Goal: Information Seeking & Learning: Find specific fact

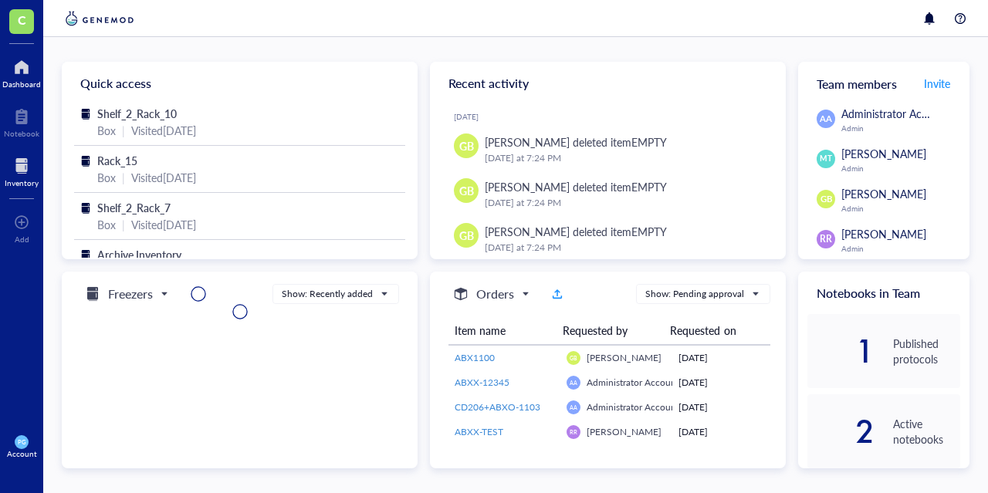
click at [25, 166] on div at bounding box center [22, 166] width 34 height 25
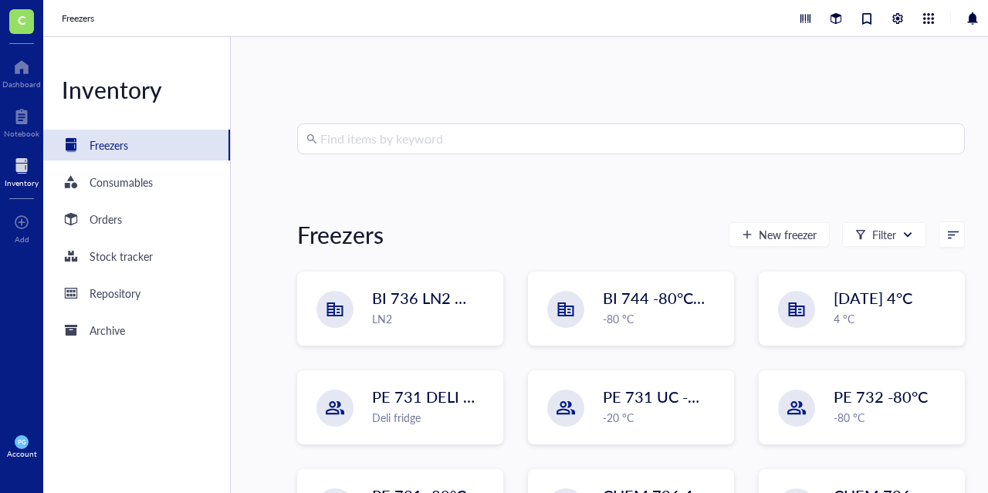
click at [443, 137] on input "search" at bounding box center [637, 138] width 635 height 29
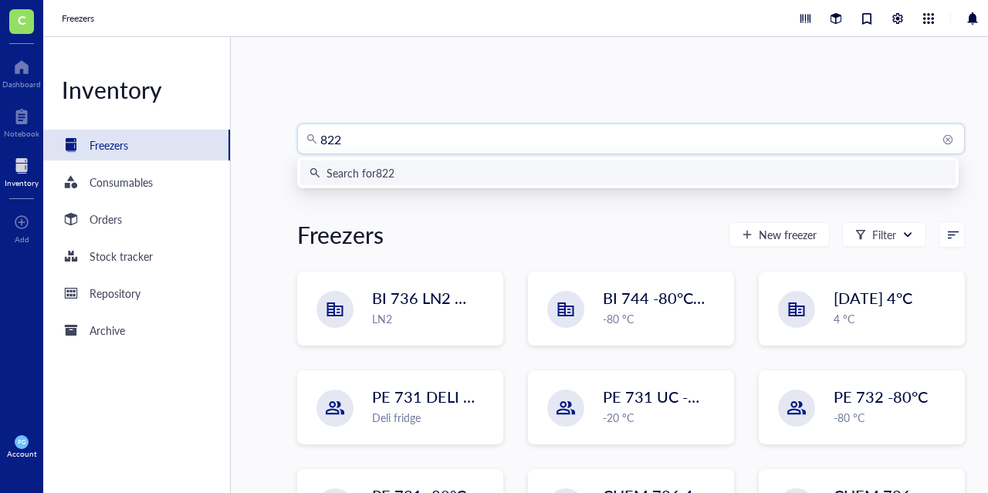
type input "8224"
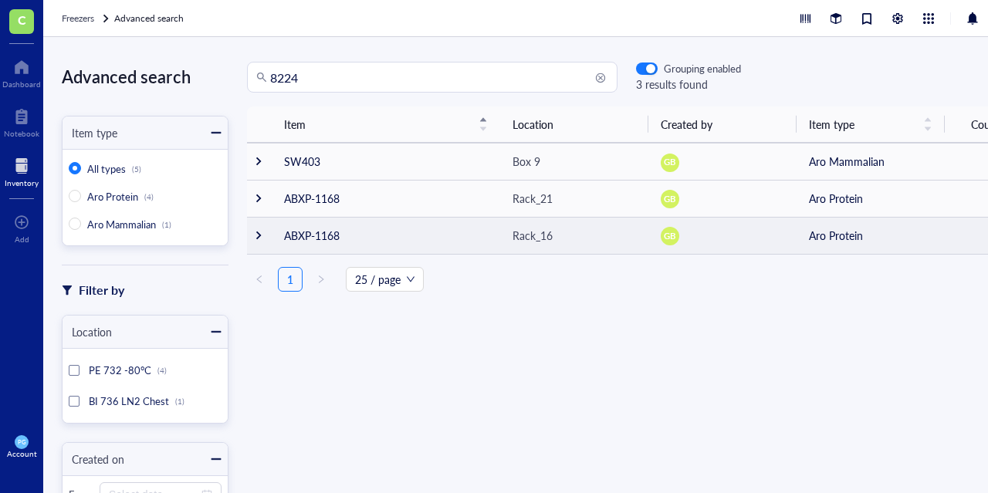
click at [265, 235] on td at bounding box center [259, 235] width 25 height 37
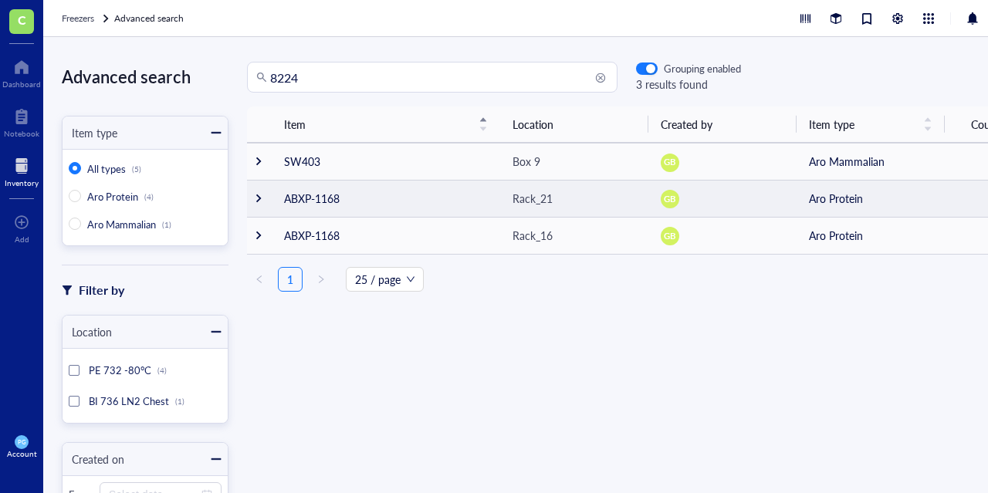
click at [263, 198] on div at bounding box center [258, 198] width 11 height 11
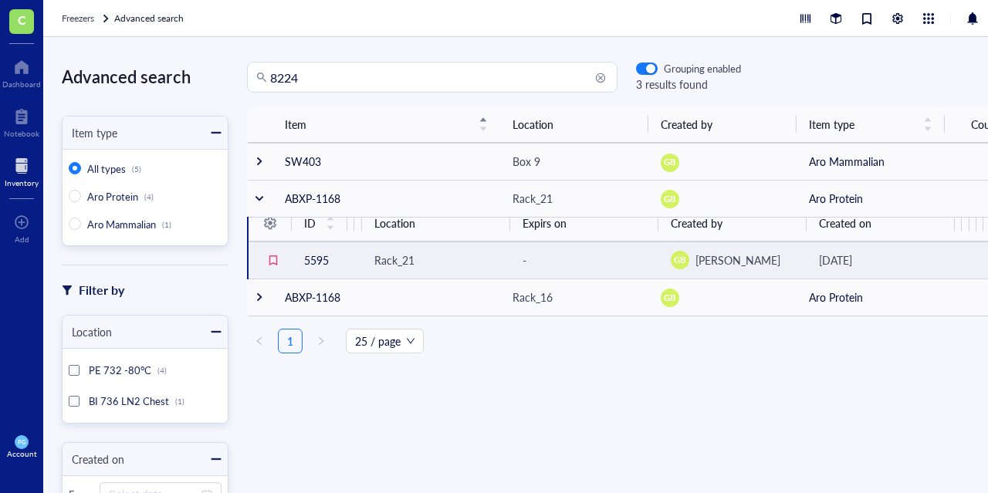
click at [323, 263] on td "5595" at bounding box center [320, 260] width 56 height 37
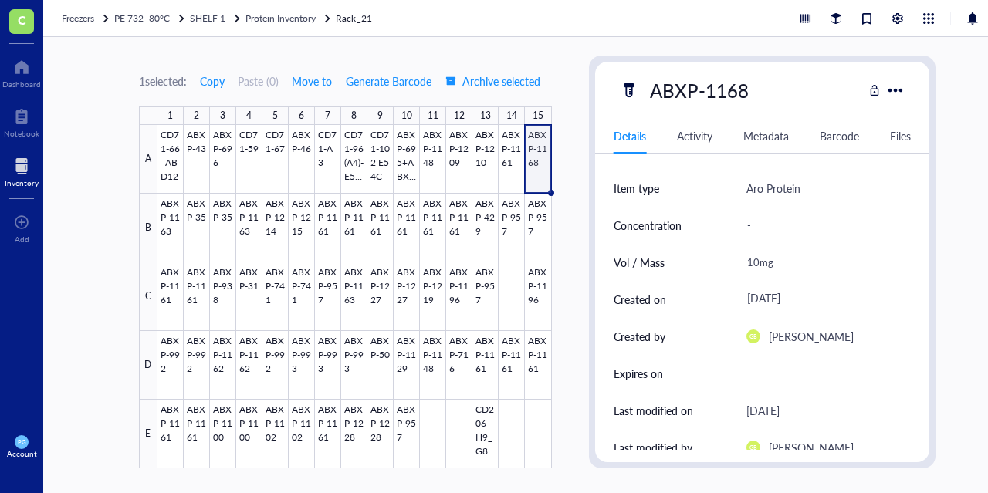
scroll to position [32, 0]
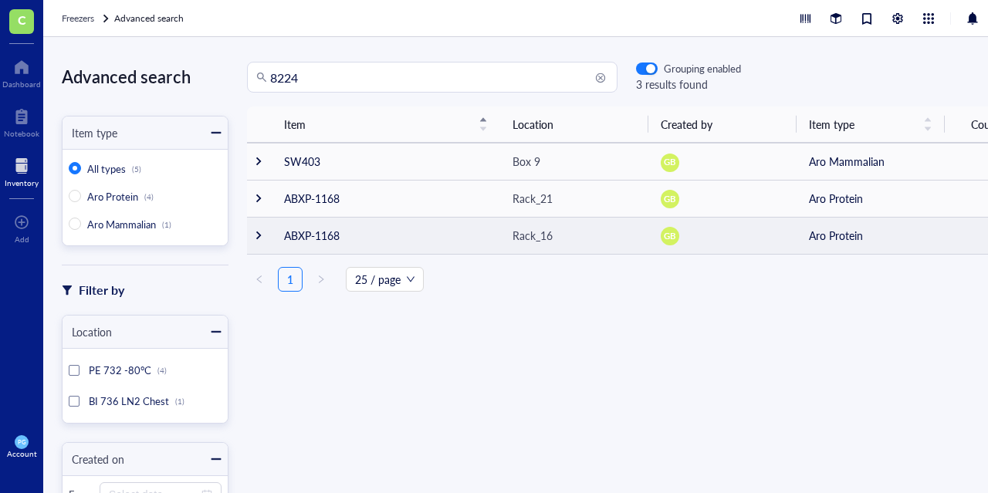
click at [257, 232] on div at bounding box center [258, 235] width 11 height 11
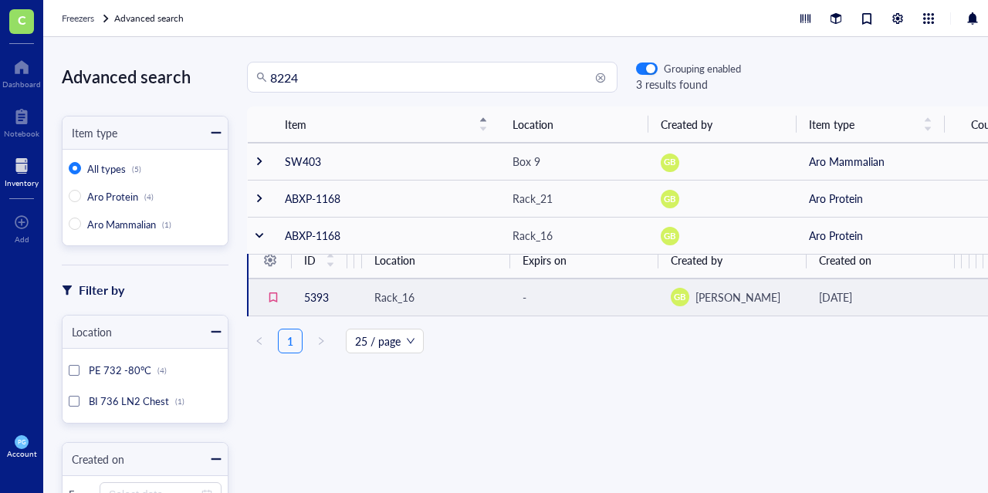
click at [321, 302] on td "5393" at bounding box center [320, 297] width 56 height 37
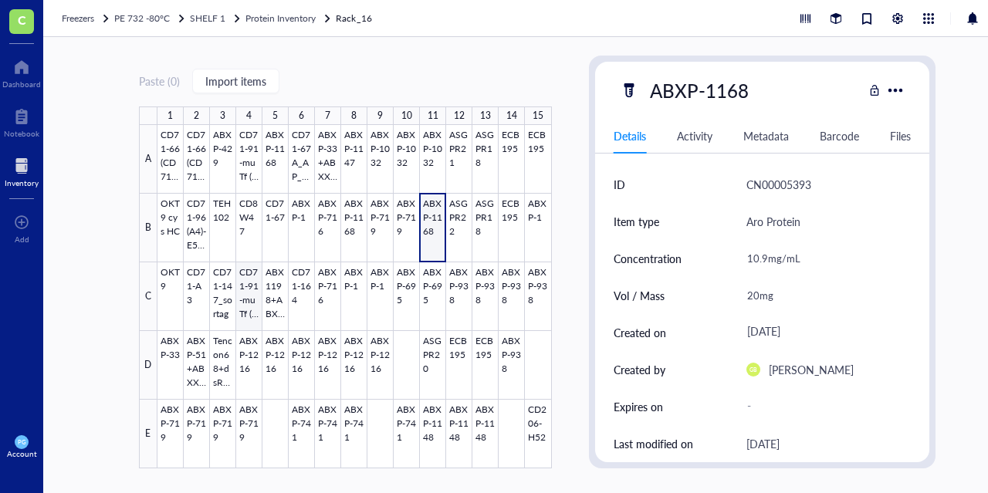
click at [250, 323] on div at bounding box center [354, 296] width 394 height 343
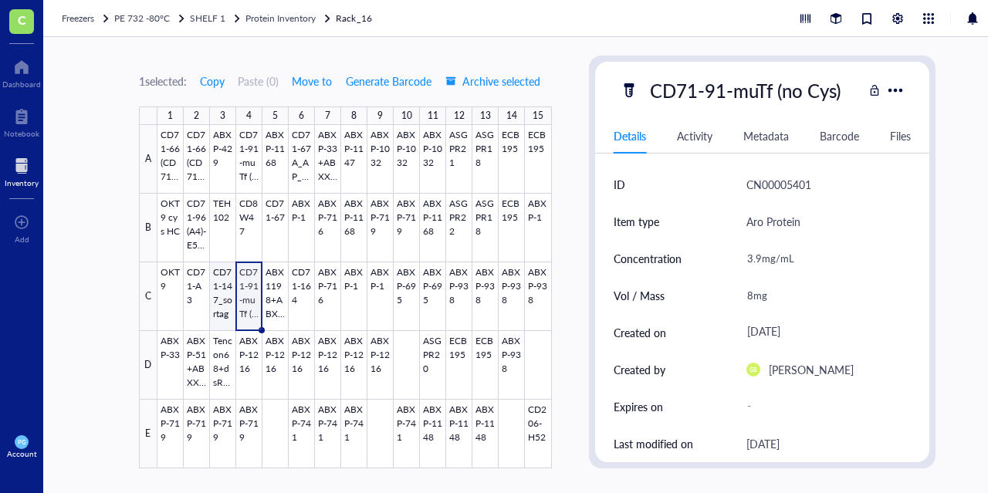
click at [215, 297] on div at bounding box center [354, 296] width 394 height 343
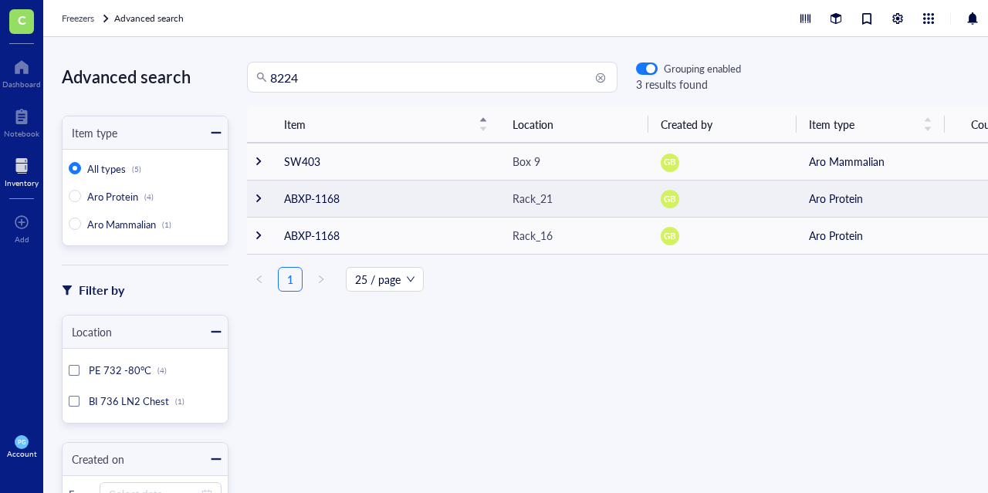
click at [327, 205] on td "ABXP-1168" at bounding box center [386, 198] width 228 height 37
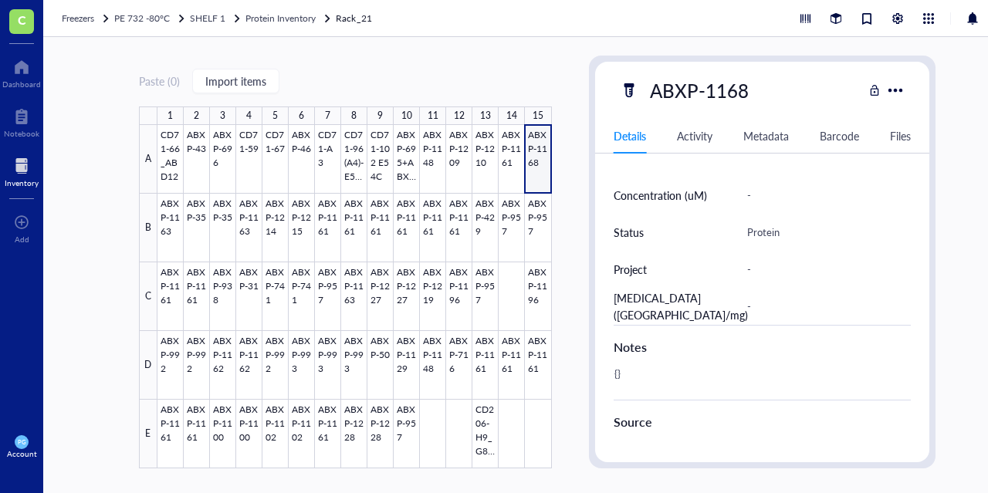
scroll to position [491, 0]
click at [434, 247] on div at bounding box center [354, 296] width 394 height 343
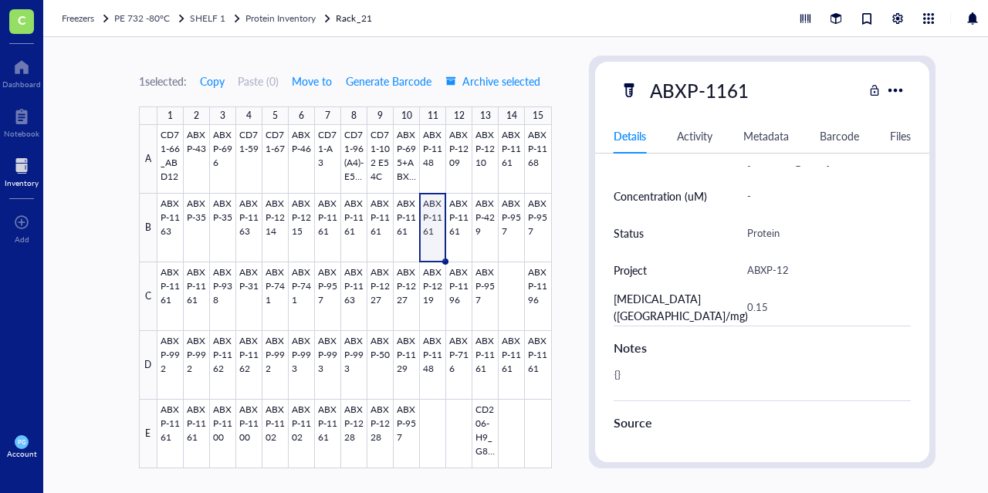
scroll to position [471, 0]
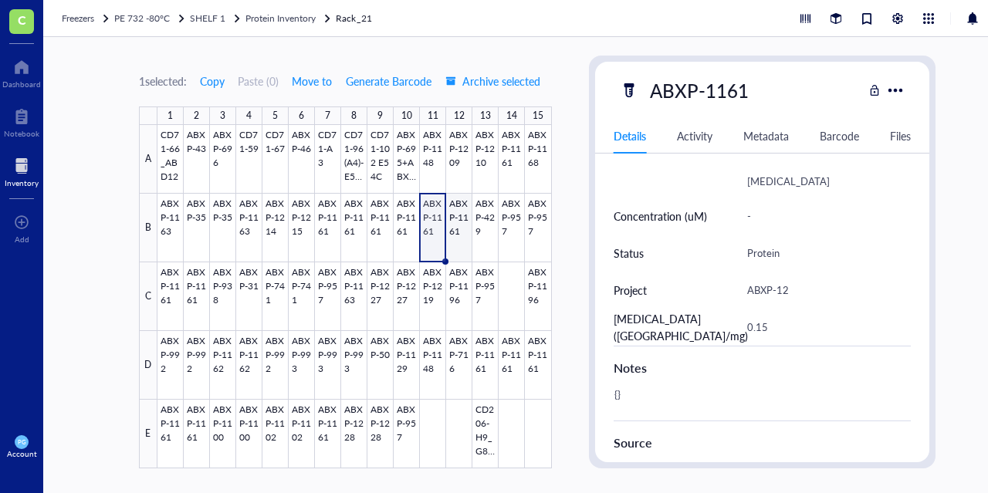
click at [462, 237] on div at bounding box center [354, 296] width 394 height 343
click at [350, 299] on div at bounding box center [354, 296] width 394 height 343
type textarea "Keep everyone on the same page…"
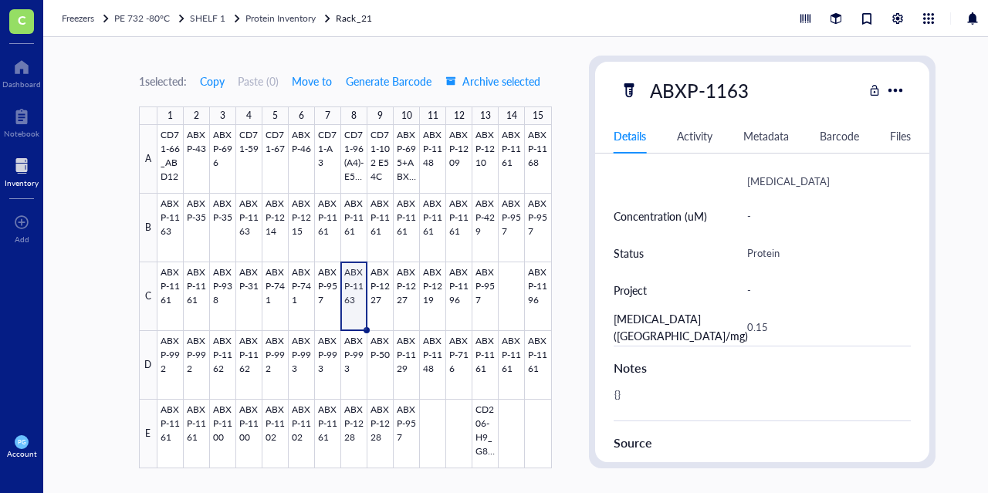
click at [22, 178] on div "Inventory" at bounding box center [22, 182] width 34 height 9
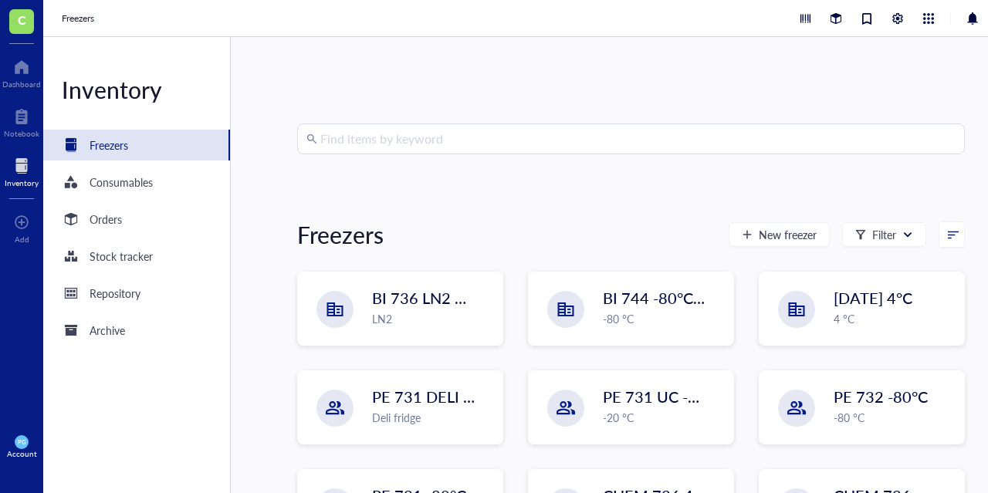
click at [403, 151] on input "search" at bounding box center [637, 138] width 635 height 29
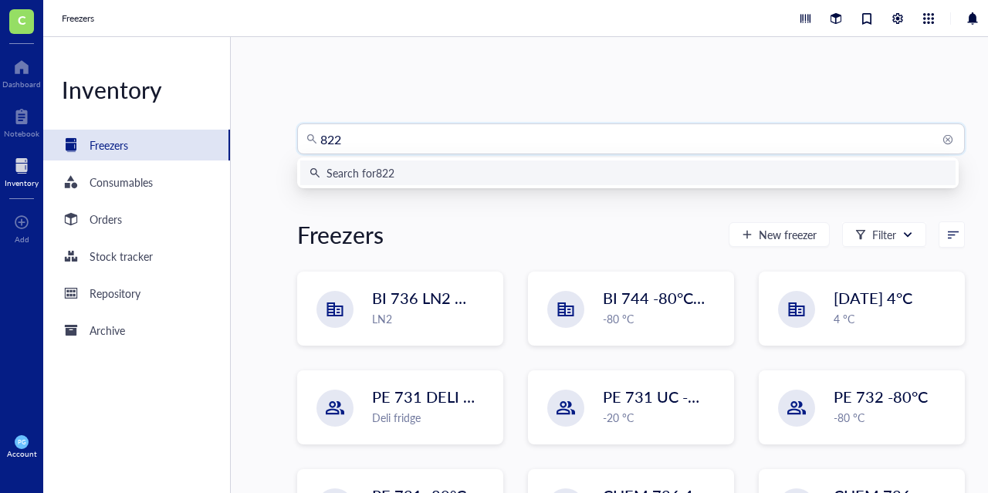
type input "8224"
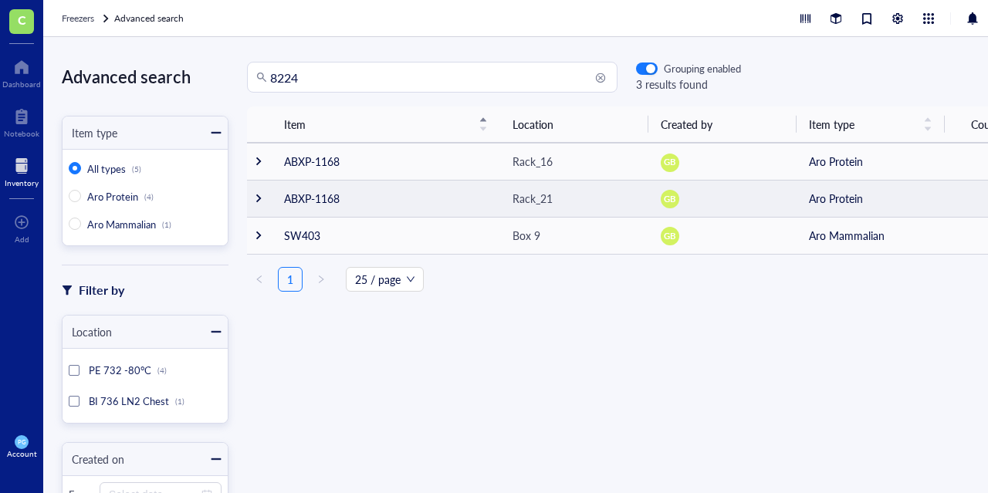
click at [253, 198] on div at bounding box center [258, 198] width 11 height 11
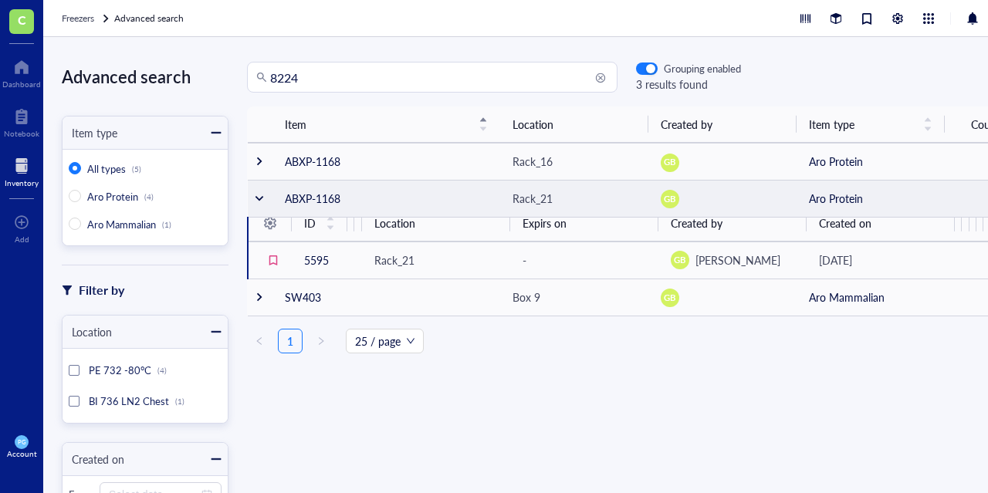
click at [254, 198] on div at bounding box center [259, 198] width 11 height 11
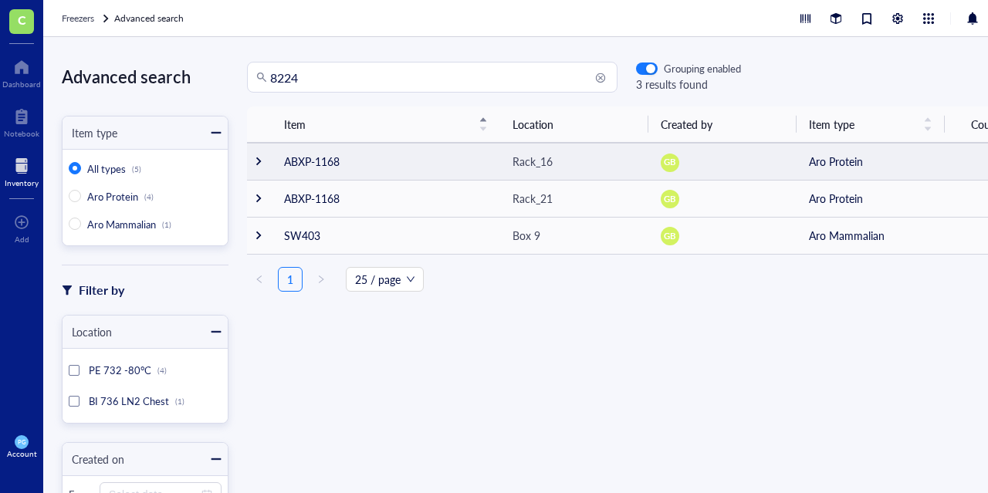
click at [261, 161] on div at bounding box center [258, 161] width 11 height 11
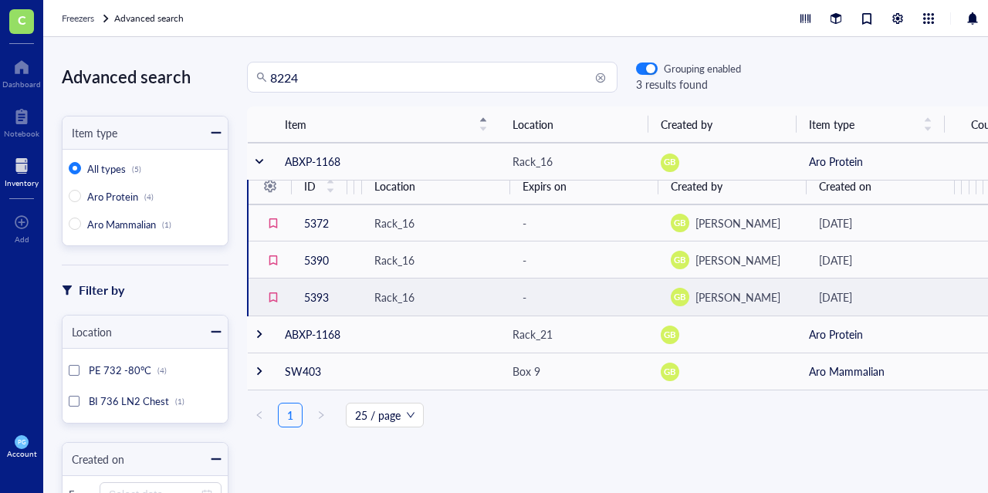
click at [313, 289] on td "5393" at bounding box center [320, 297] width 56 height 37
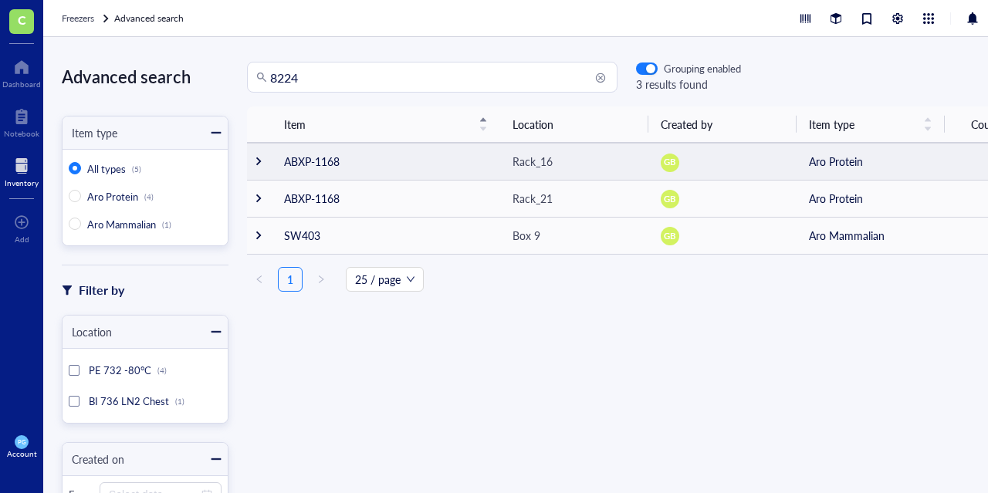
click at [265, 170] on td at bounding box center [259, 161] width 25 height 37
click at [261, 159] on div at bounding box center [258, 161] width 11 height 11
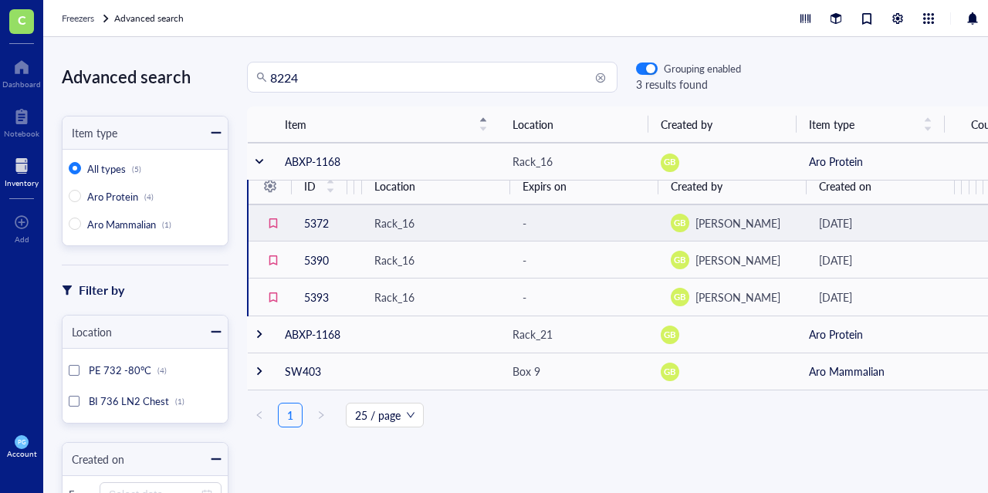
click at [321, 226] on td "5372" at bounding box center [320, 223] width 56 height 37
